Goal: Task Accomplishment & Management: Manage account settings

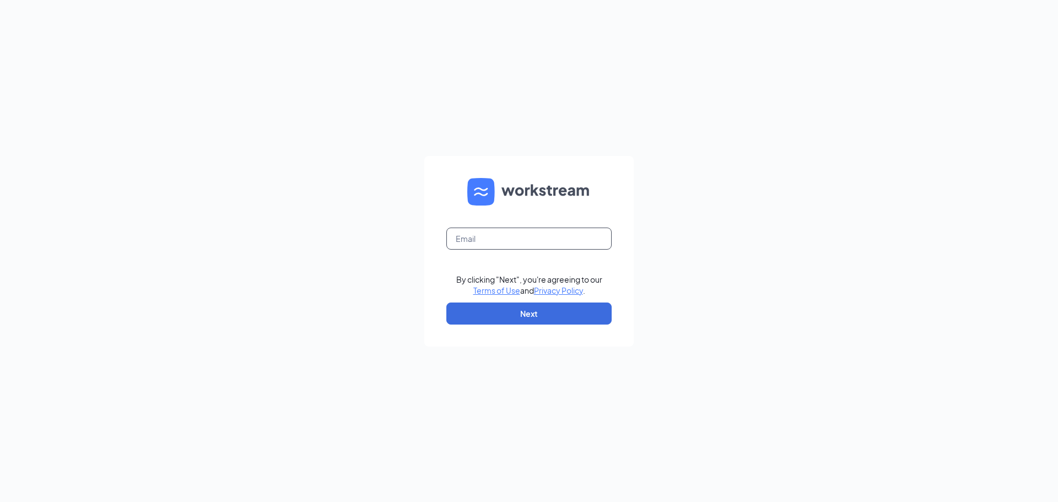
click at [516, 241] on input "text" at bounding box center [528, 239] width 165 height 22
type input "Miavelasquez473@gmail.com"
click at [587, 314] on button "Next" at bounding box center [528, 314] width 165 height 22
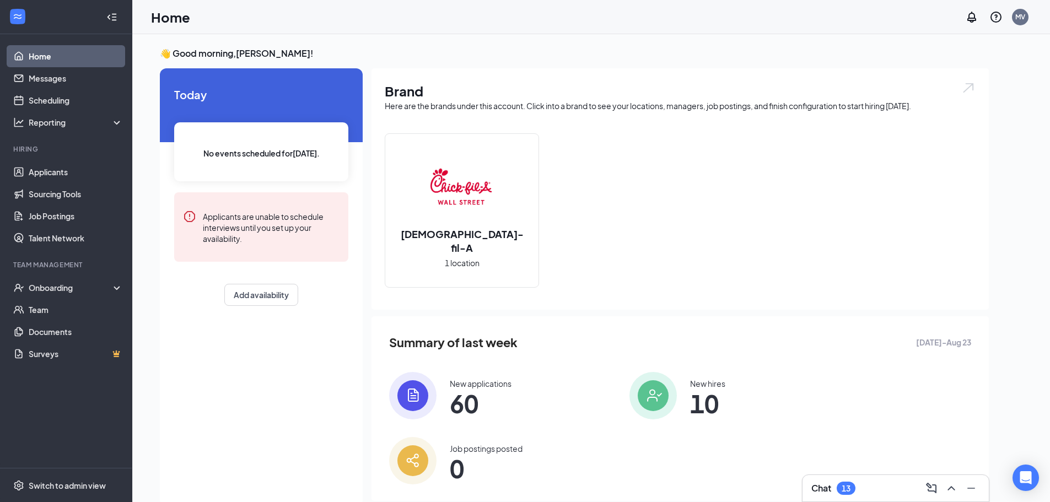
click at [825, 495] on div "Chat 13" at bounding box center [895, 488] width 169 height 18
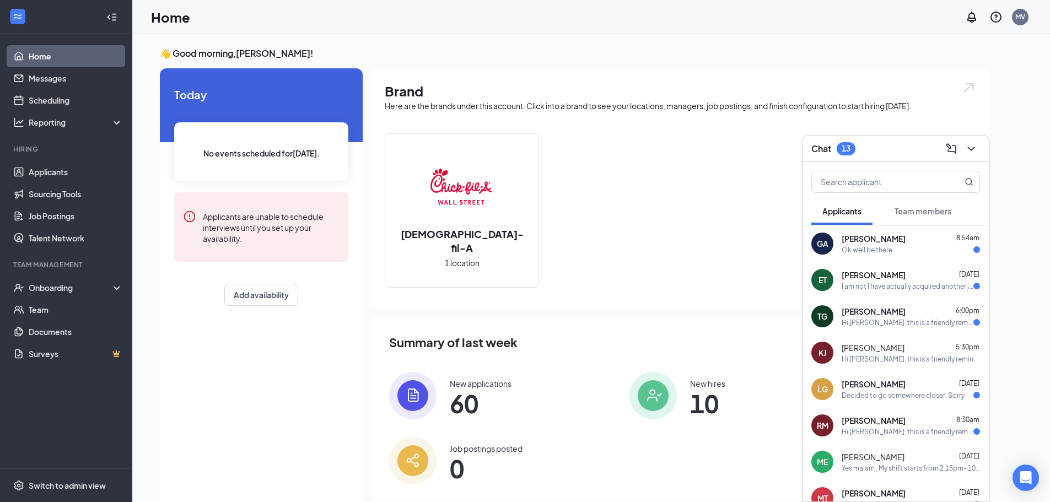
click at [744, 283] on div "Chick-fil-A 1 location" at bounding box center [680, 214] width 591 height 163
click at [477, 393] on span "60" at bounding box center [481, 403] width 62 height 20
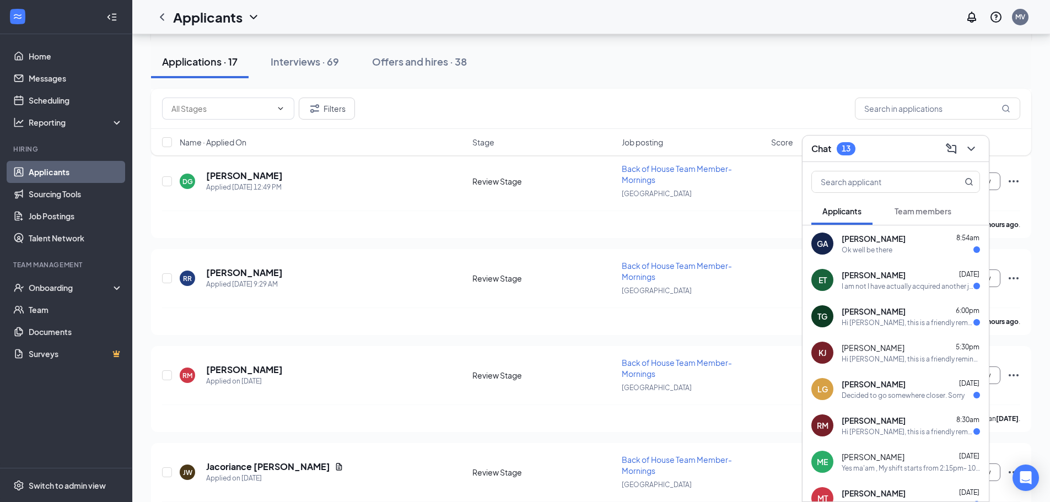
scroll to position [368, 0]
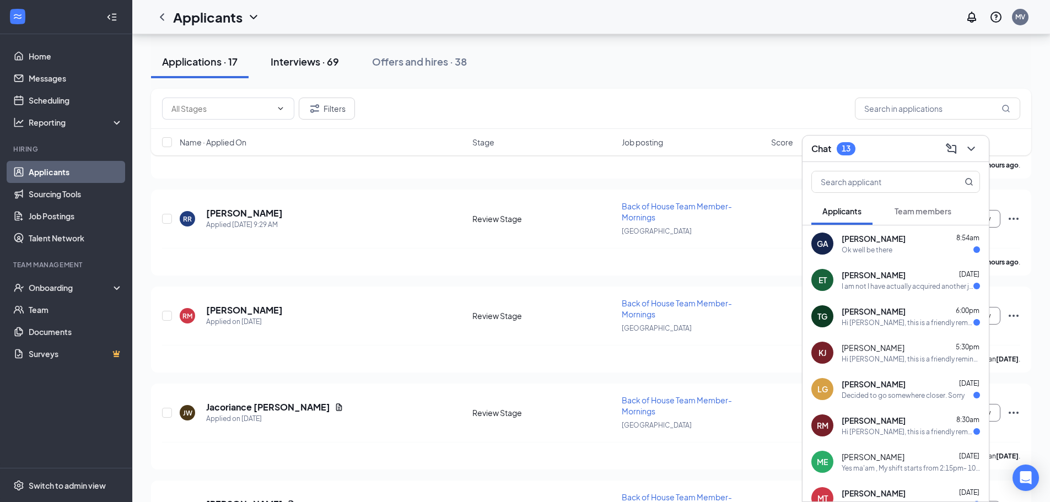
click at [317, 66] on div "Interviews · 69" at bounding box center [305, 62] width 68 height 14
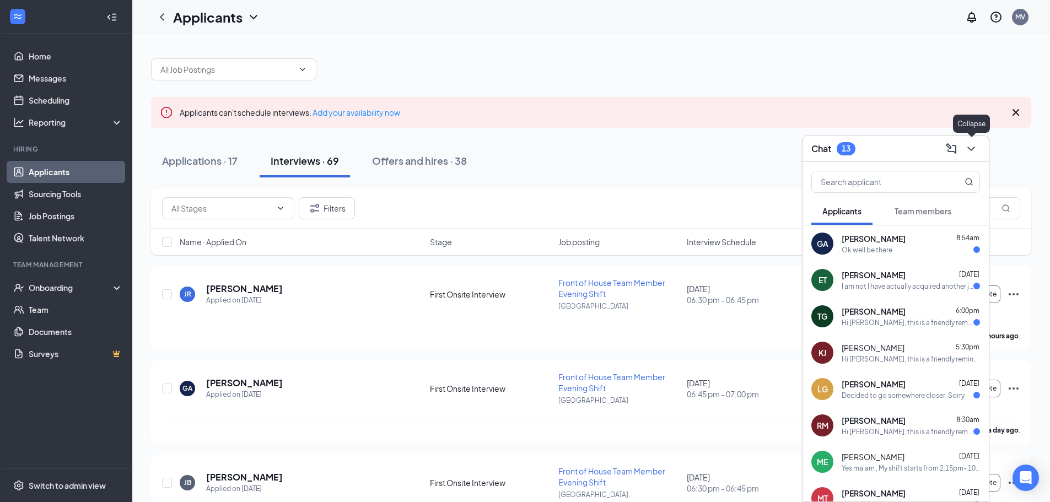
click at [970, 149] on icon "ChevronDown" at bounding box center [970, 149] width 7 height 4
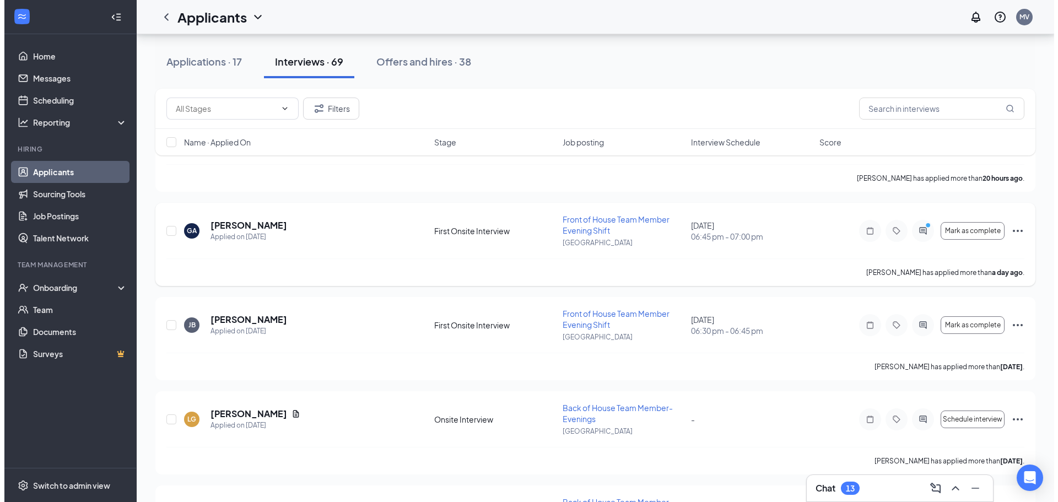
scroll to position [183, 0]
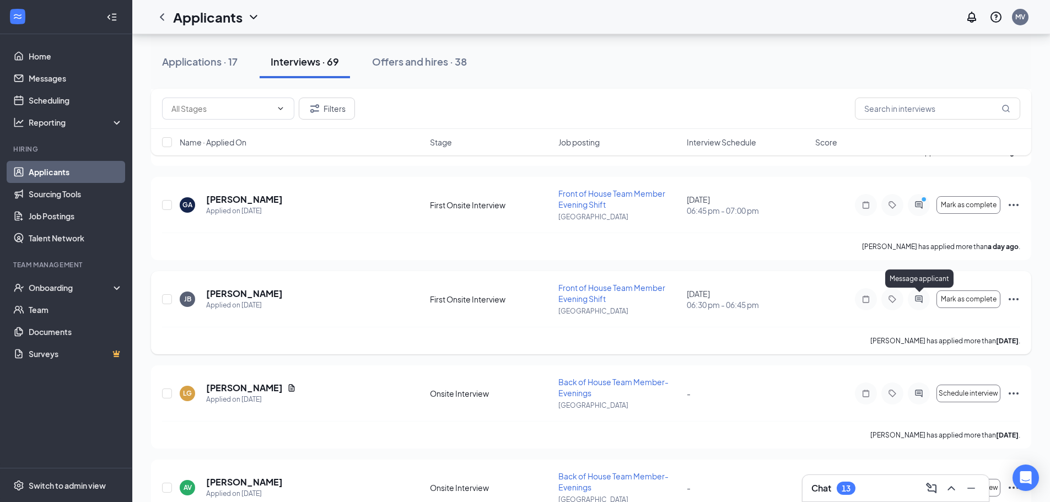
click at [916, 296] on icon "ActiveChat" at bounding box center [918, 299] width 13 height 9
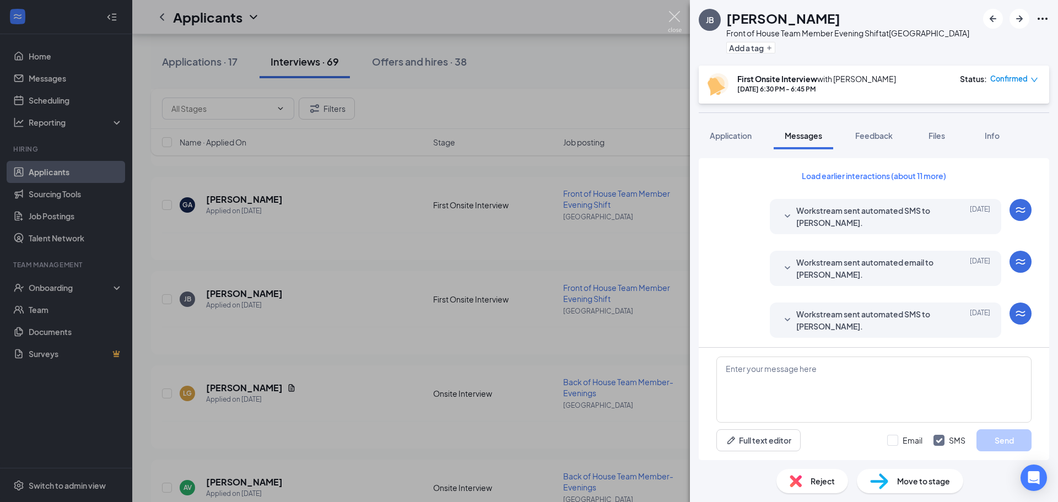
click at [676, 16] on img at bounding box center [675, 21] width 14 height 21
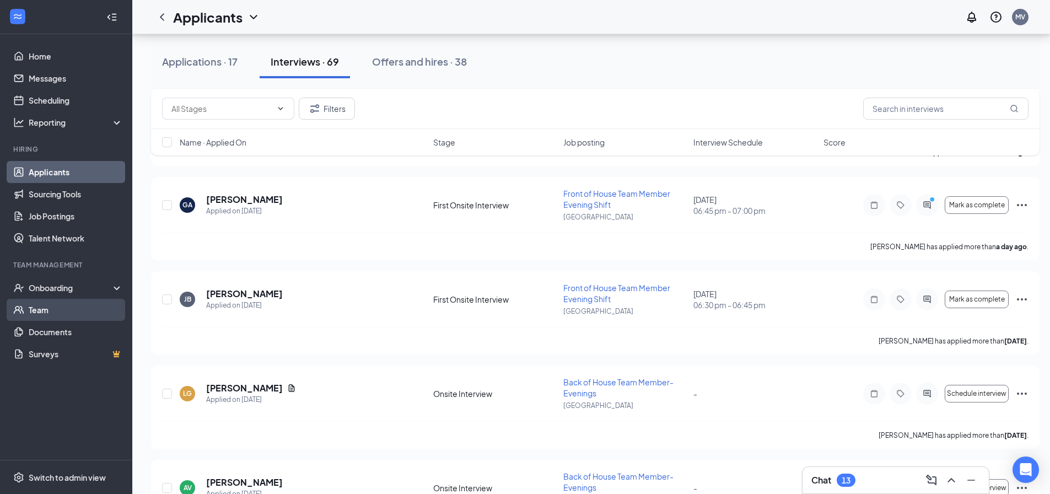
click at [31, 301] on link "Team" at bounding box center [76, 310] width 94 height 22
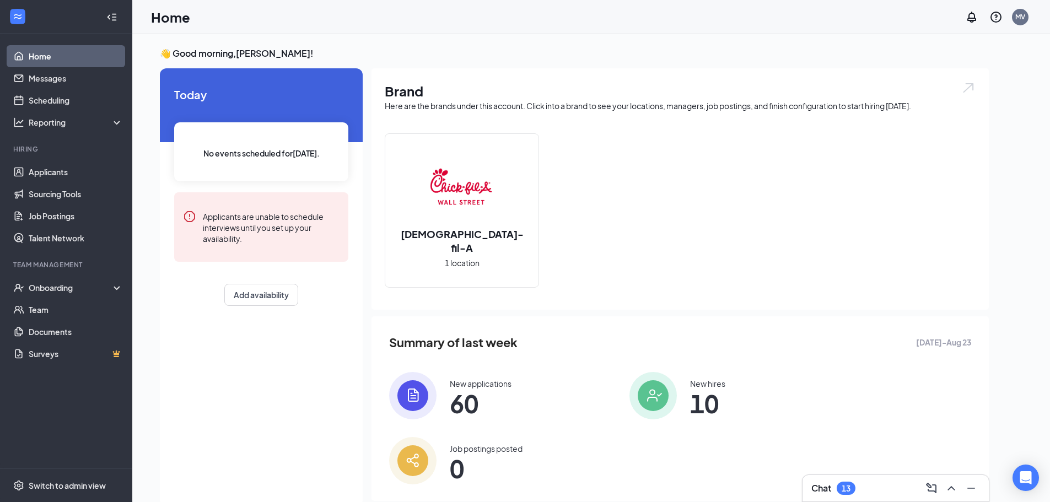
click at [881, 489] on div "Chat 13" at bounding box center [895, 488] width 169 height 18
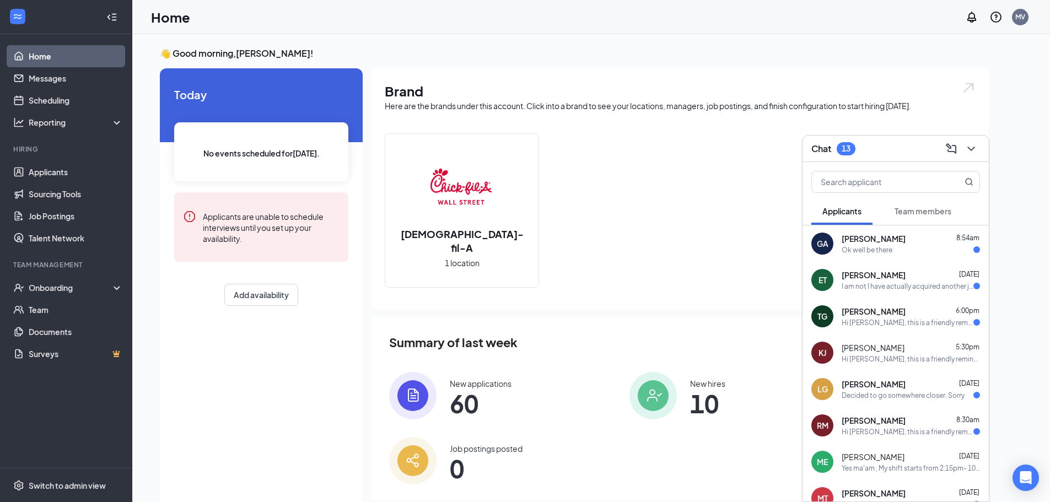
click at [728, 290] on div "Chick-fil-A 1 location" at bounding box center [680, 214] width 591 height 163
click at [680, 250] on div "Chick-fil-A 1 location" at bounding box center [680, 214] width 591 height 163
click at [1014, 24] on div "MV" at bounding box center [1020, 17] width 17 height 17
click at [916, 169] on li "Log out" at bounding box center [965, 180] width 132 height 22
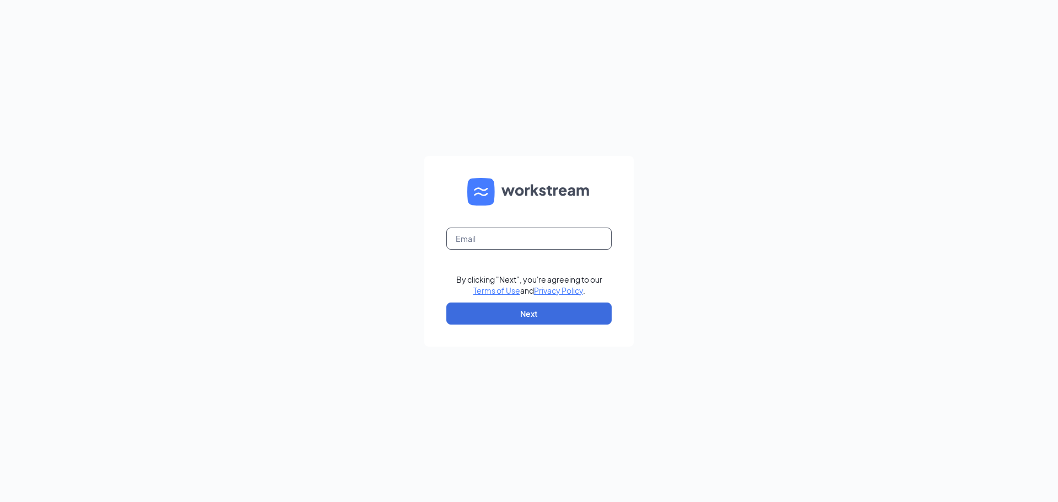
click at [471, 240] on input "text" at bounding box center [528, 239] width 165 height 22
type input "miavelasquez473@gmail.com"
click at [582, 311] on button "Next" at bounding box center [528, 314] width 165 height 22
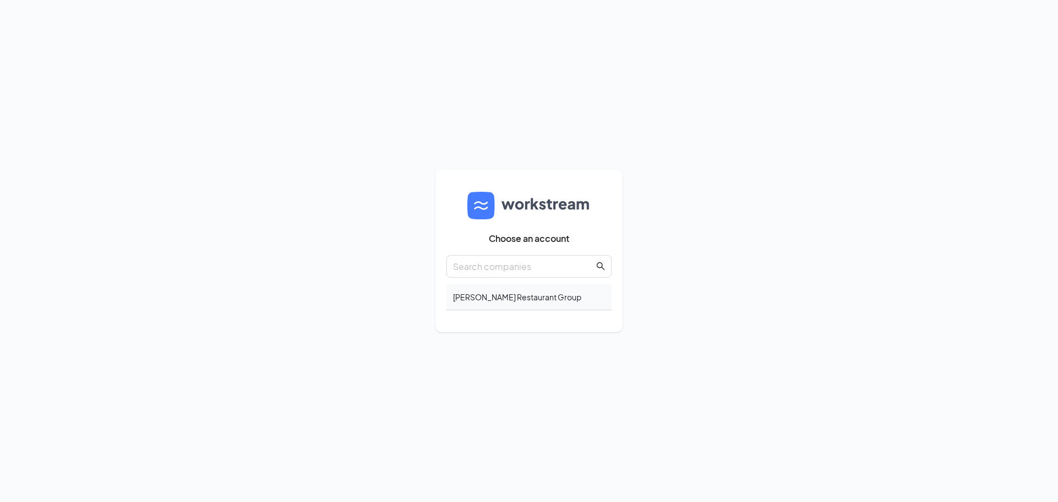
click at [508, 300] on div "[PERSON_NAME] Restaurant Group" at bounding box center [528, 297] width 165 height 26
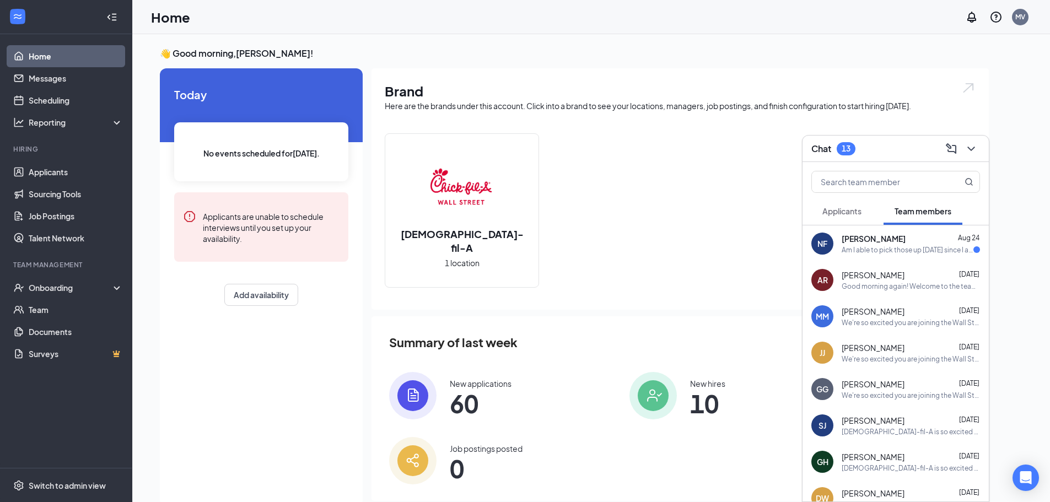
click at [927, 240] on div "Noah Fugitt Aug 24" at bounding box center [910, 238] width 138 height 11
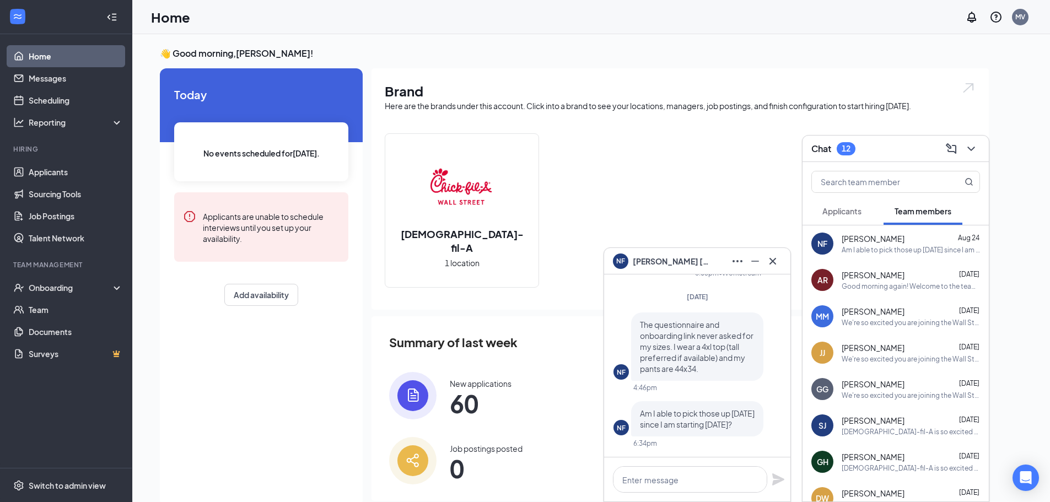
click at [850, 213] on span "Applicants" at bounding box center [841, 211] width 39 height 10
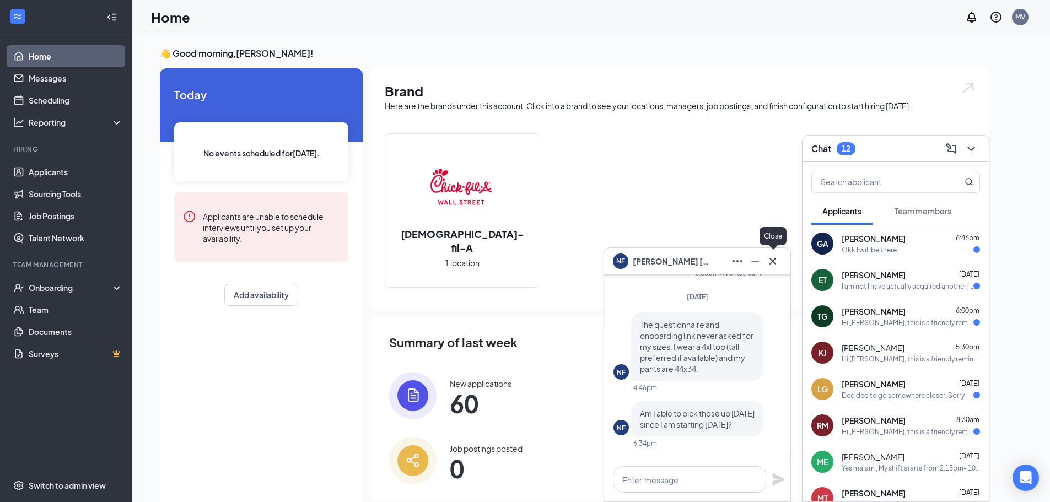
click at [771, 263] on icon "Cross" at bounding box center [772, 261] width 13 height 13
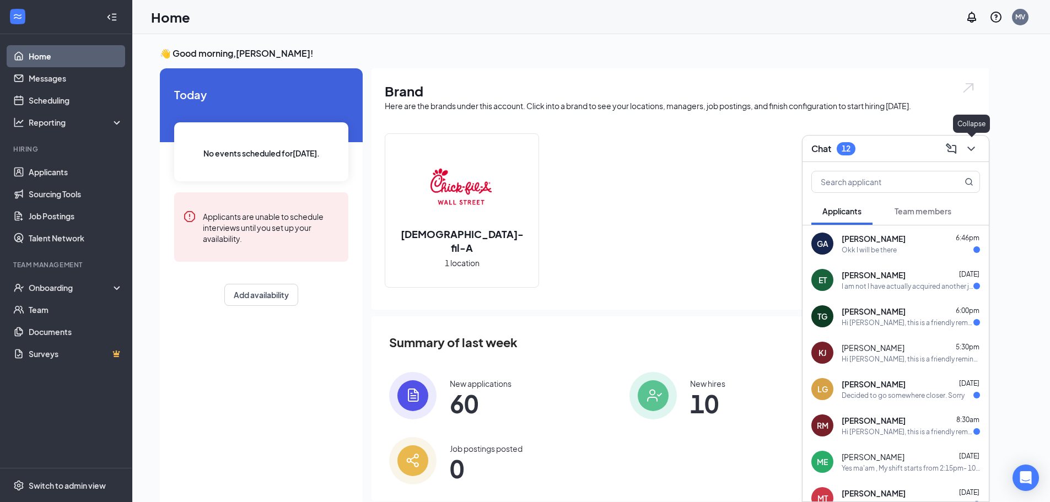
click at [975, 147] on icon "ChevronDown" at bounding box center [970, 148] width 13 height 13
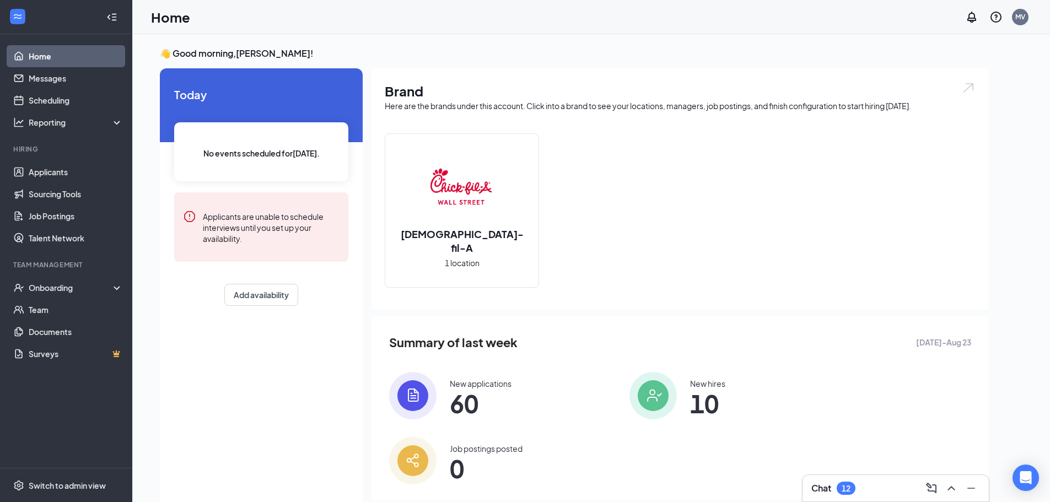
click at [448, 407] on div "New applications 60" at bounding box center [500, 395] width 223 height 47
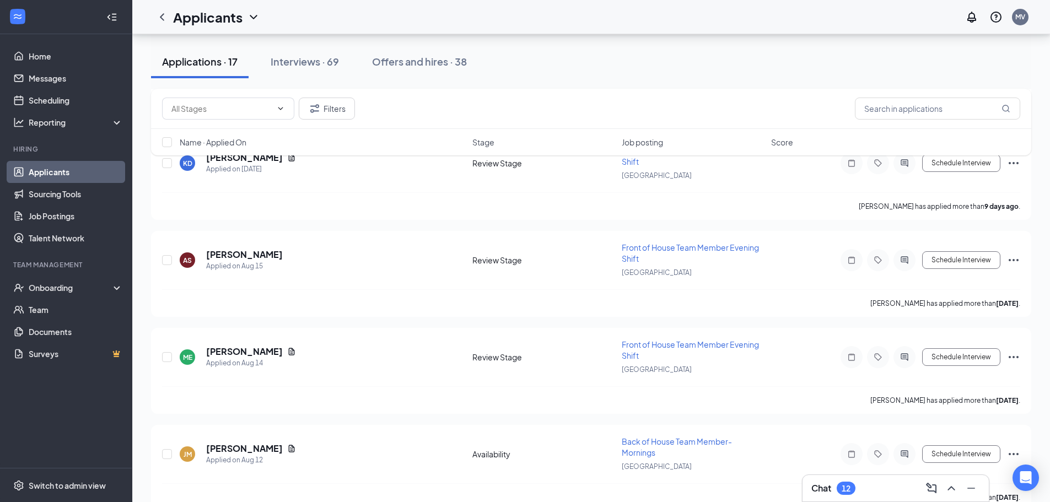
scroll to position [368, 0]
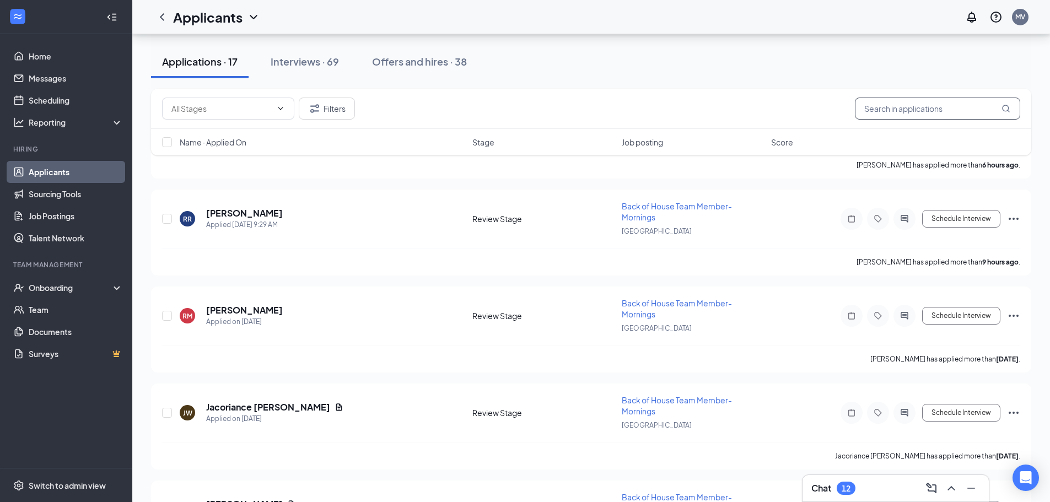
click at [974, 109] on input "text" at bounding box center [937, 109] width 165 height 22
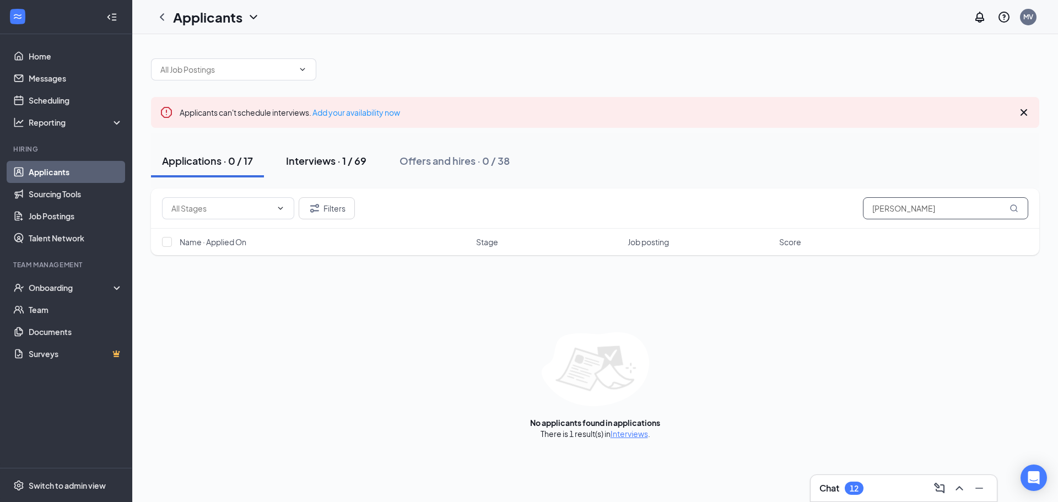
type input "rocio"
click at [316, 160] on div "Interviews · 1 / 69" at bounding box center [326, 161] width 80 height 14
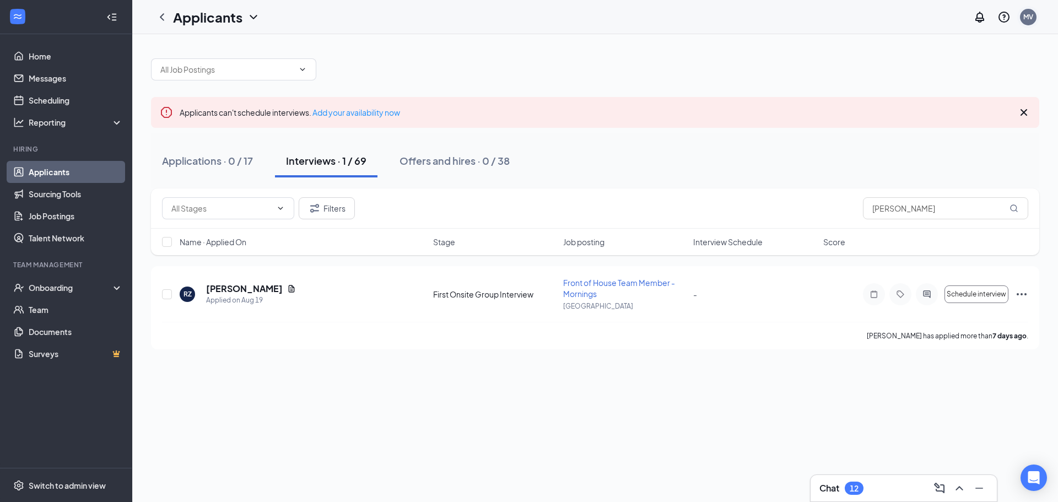
click at [1024, 11] on div "MV" at bounding box center [1028, 17] width 17 height 17
click at [929, 174] on div "Log out" at bounding box center [973, 179] width 119 height 11
